Goal: Check status: Check status

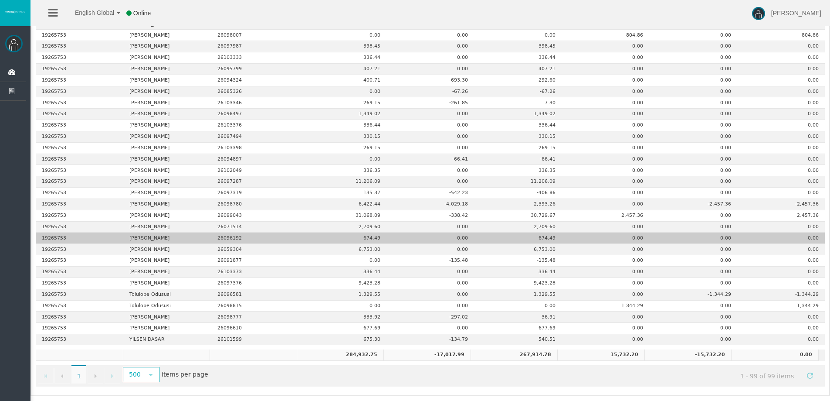
scroll to position [910, 0]
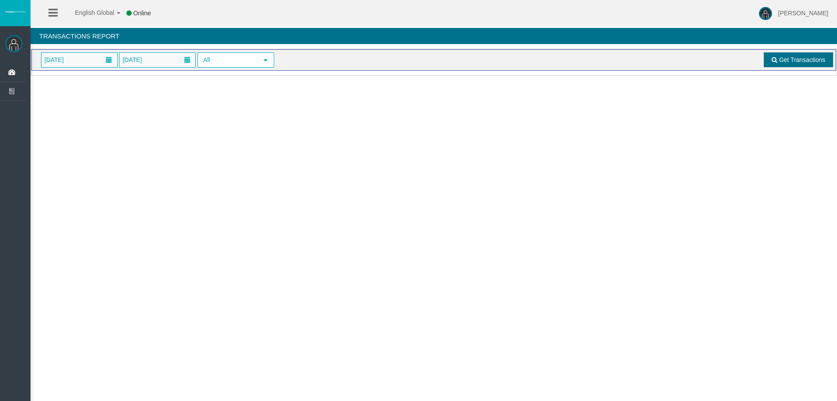
click at [782, 56] on span "Get Transactions" at bounding box center [802, 59] width 46 height 7
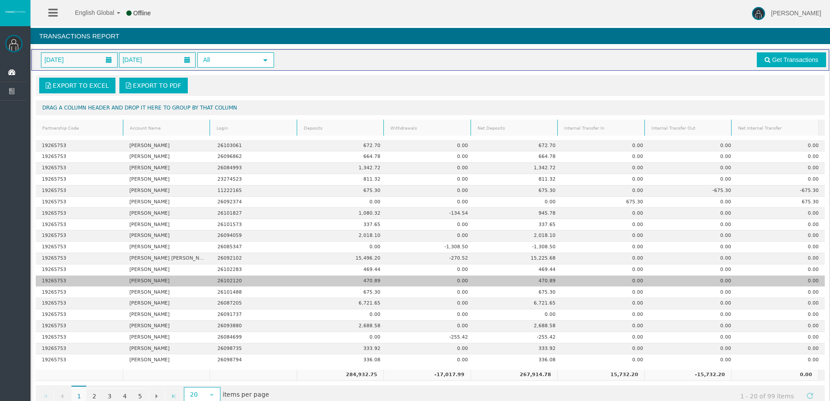
scroll to position [20, 0]
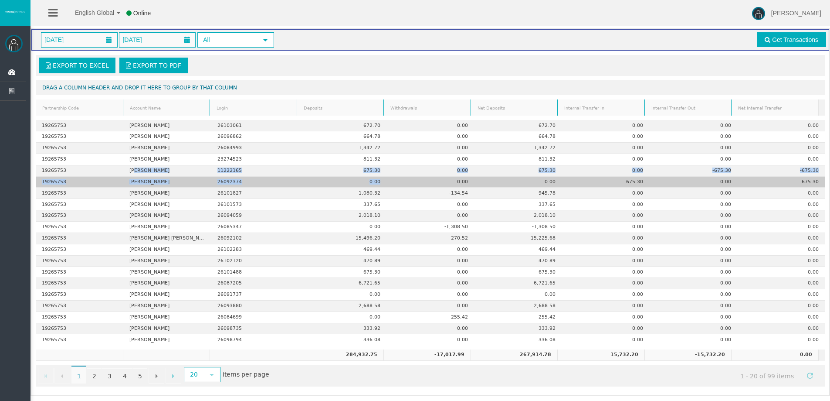
drag, startPoint x: 136, startPoint y: 171, endPoint x: 377, endPoint y: 180, distance: 242.1
click at [377, 180] on tbody "19265753 [PERSON_NAME] 26103061 672.70 0.00 672.70 0.00 0.00 0.00 19265753 [PER…" at bounding box center [430, 232] width 789 height 225
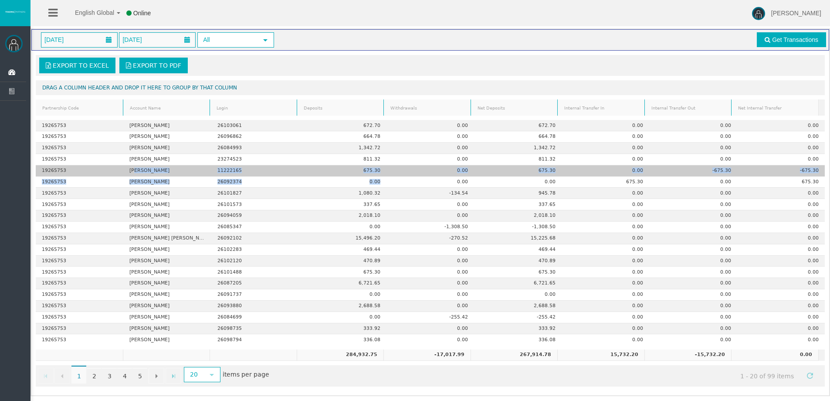
click at [539, 172] on td "675.30" at bounding box center [518, 170] width 88 height 11
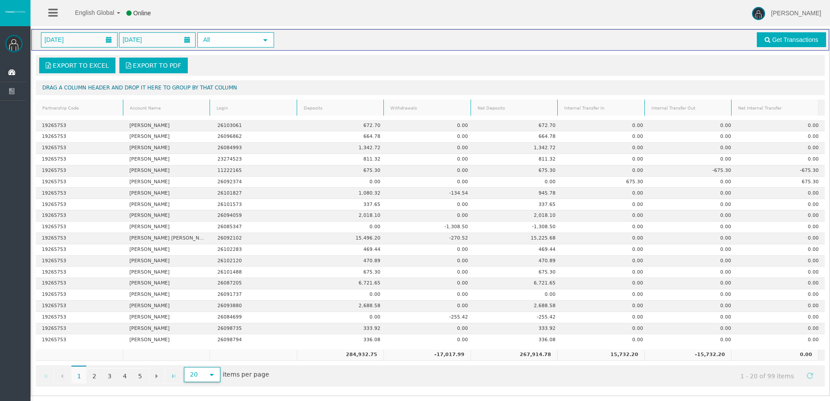
click at [210, 373] on span "select" at bounding box center [211, 374] width 7 height 7
click at [198, 344] on li "100" at bounding box center [201, 342] width 34 height 14
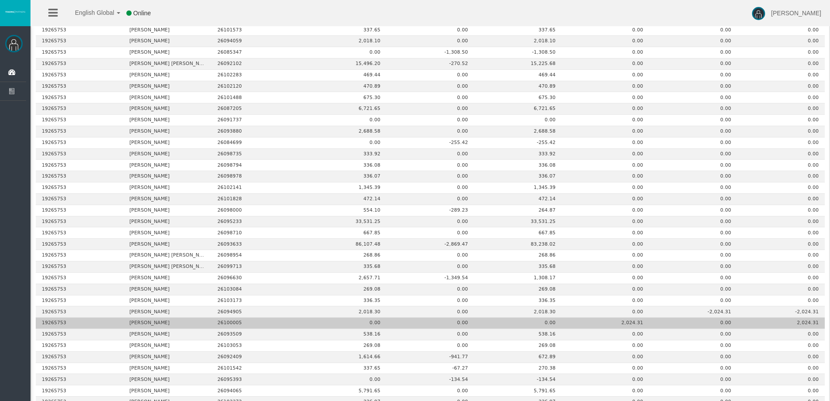
scroll to position [325, 0]
